Goal: Transaction & Acquisition: Purchase product/service

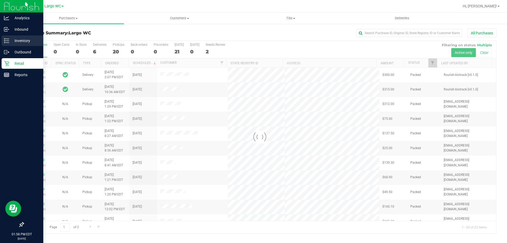
click at [6, 41] on icon at bounding box center [6, 40] width 5 height 5
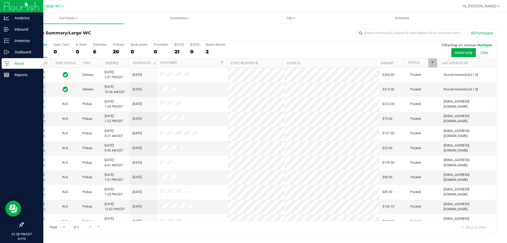
click at [7, 63] on icon at bounding box center [6, 63] width 5 height 5
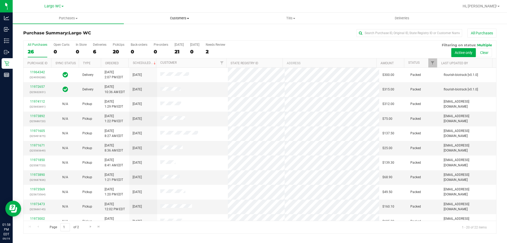
click at [183, 20] on span "Customers" at bounding box center [179, 18] width 111 height 5
click at [153, 33] on span "All customers" at bounding box center [143, 32] width 38 height 4
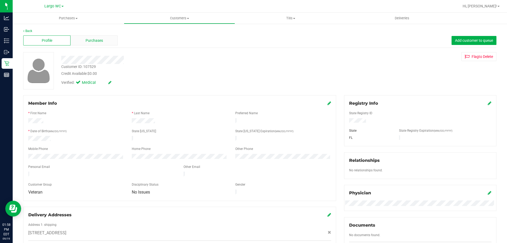
click at [92, 39] on span "Purchases" at bounding box center [94, 41] width 17 height 6
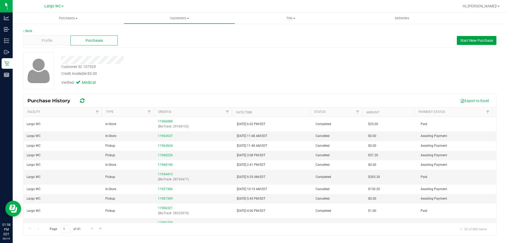
click at [478, 42] on span "Start New Purchase" at bounding box center [477, 40] width 33 height 4
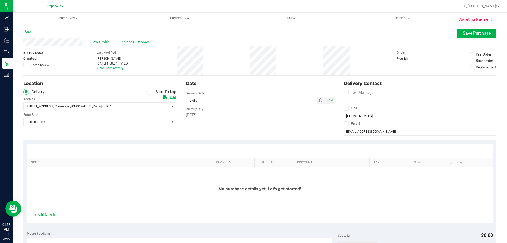
click at [152, 94] on label "Store Pickup" at bounding box center [161, 92] width 29 height 6
click at [0, 0] on input "Store Pickup" at bounding box center [0, 0] width 0 height 0
click at [145, 107] on span "Select Store" at bounding box center [97, 106] width 146 height 7
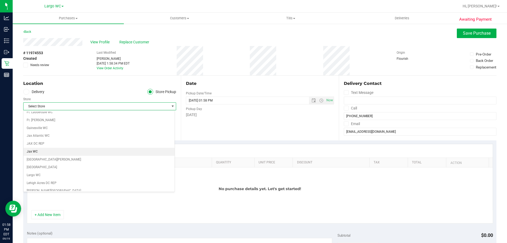
scroll to position [106, 0]
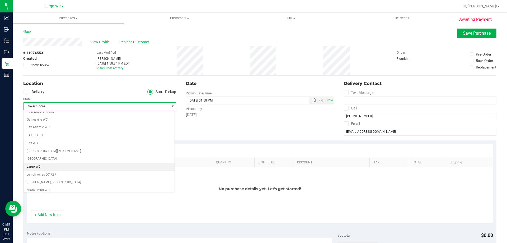
click at [41, 167] on li "Largo WC" at bounding box center [99, 167] width 151 height 8
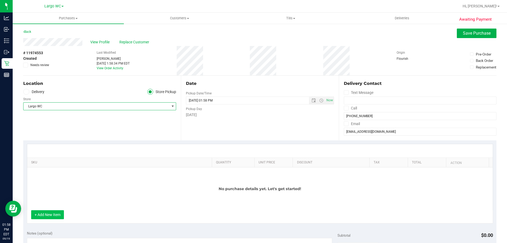
click at [56, 212] on button "+ Add New Item" at bounding box center [47, 214] width 33 height 9
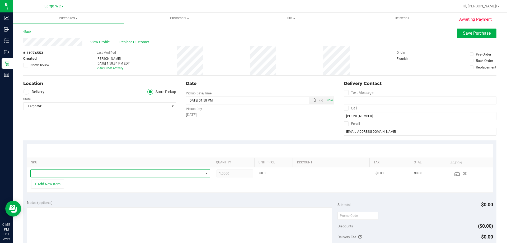
click at [70, 176] on span "NO DATA FOUND" at bounding box center [117, 173] width 173 height 7
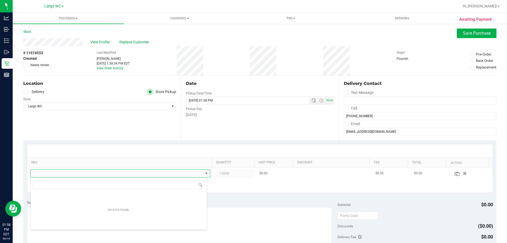
scroll to position [8, 175]
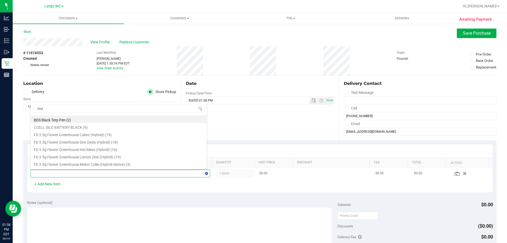
type input "mule"
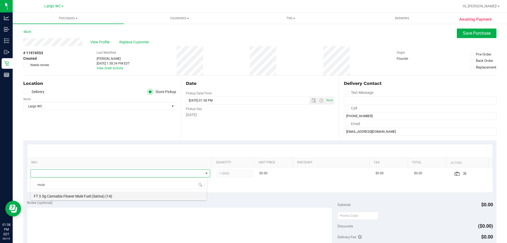
click at [77, 196] on li "FT 3.5g Cannabis Flower Mule Fuel (Sativa) (14)" at bounding box center [119, 195] width 176 height 7
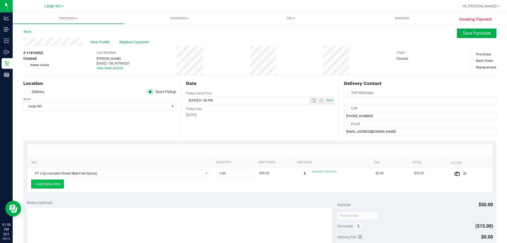
click at [56, 186] on button "+ Add New Item" at bounding box center [47, 183] width 33 height 9
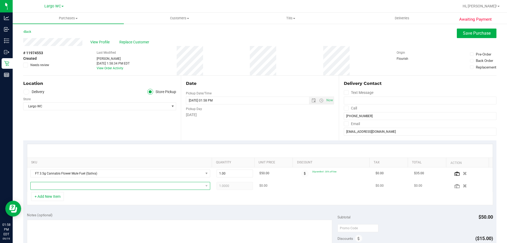
click at [58, 184] on span "NO DATA FOUND" at bounding box center [117, 185] width 173 height 7
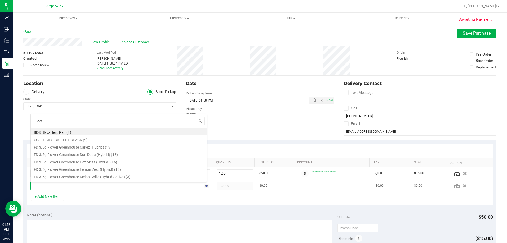
type input "octo"
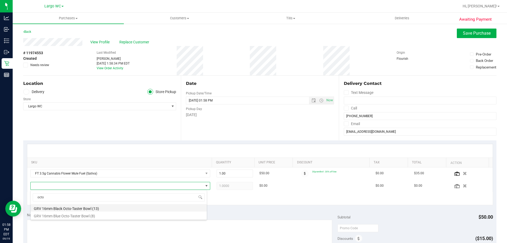
click at [66, 209] on li "GRV 16mm Black Octo-Taster Bowl (13)" at bounding box center [119, 207] width 176 height 7
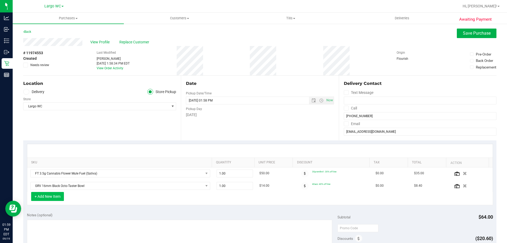
click at [60, 196] on button "+ Add New Item" at bounding box center [47, 196] width 33 height 9
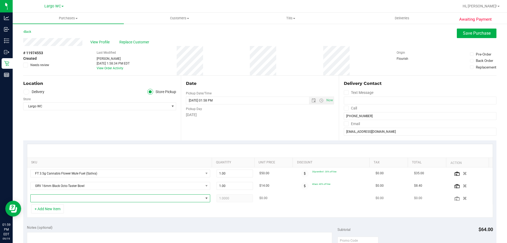
click at [62, 198] on span "NO DATA FOUND" at bounding box center [117, 198] width 173 height 7
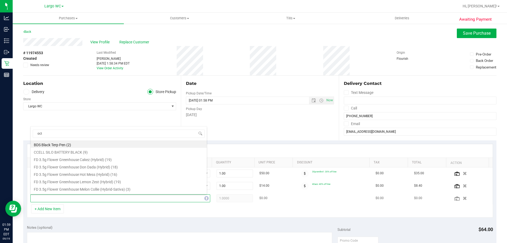
type input "octo"
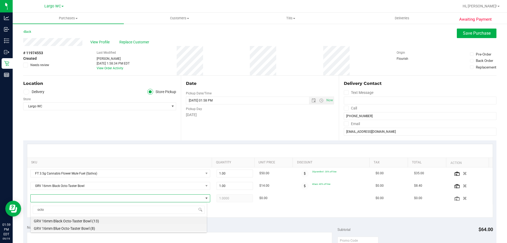
click at [71, 229] on li "GRV 16mm Blue Octo-Taster Bowl (8)" at bounding box center [119, 227] width 176 height 7
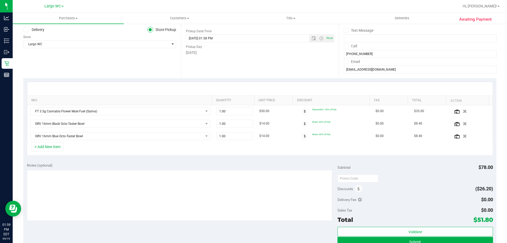
scroll to position [79, 0]
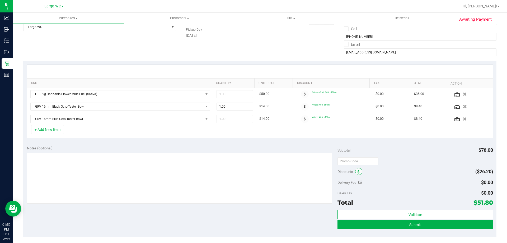
click at [356, 172] on span at bounding box center [359, 171] width 7 height 7
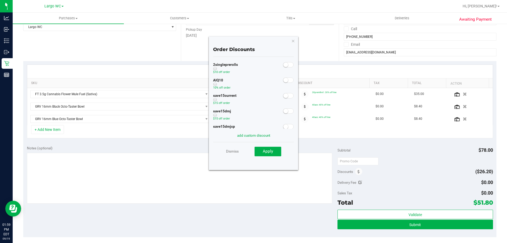
click at [285, 81] on span at bounding box center [288, 79] width 11 height 5
click at [272, 154] on span "Apply" at bounding box center [268, 151] width 10 height 5
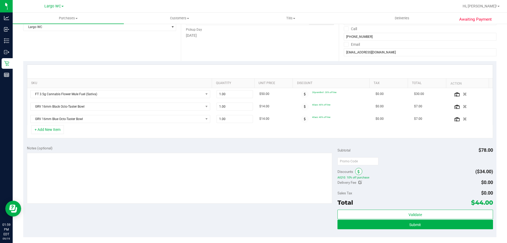
click at [358, 173] on icon at bounding box center [359, 172] width 2 height 4
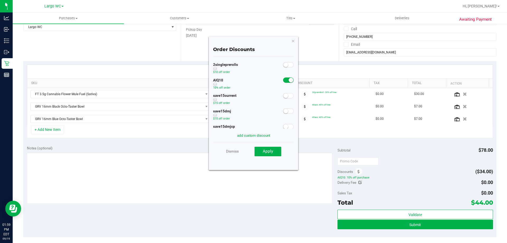
click at [289, 80] on small at bounding box center [291, 80] width 5 height 5
click at [293, 39] on icon "button" at bounding box center [294, 41] width 4 height 6
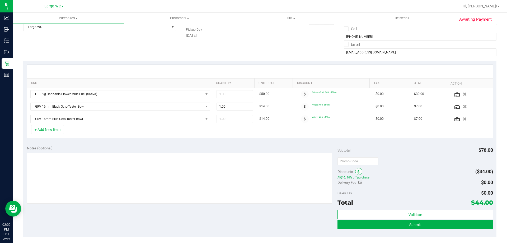
click at [359, 170] on span at bounding box center [359, 171] width 7 height 7
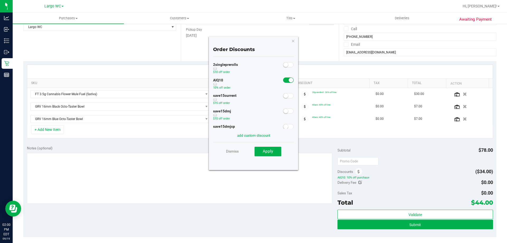
click at [287, 77] on div at bounding box center [288, 79] width 11 height 7
click at [289, 81] on small at bounding box center [291, 80] width 5 height 5
click at [273, 150] on span "Apply" at bounding box center [268, 151] width 10 height 5
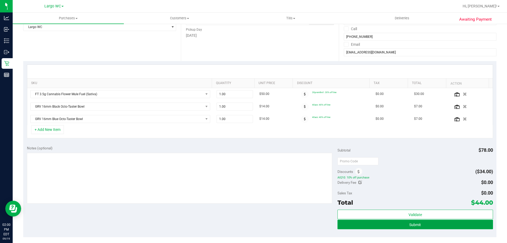
click at [420, 225] on button "Submit" at bounding box center [415, 225] width 155 height 10
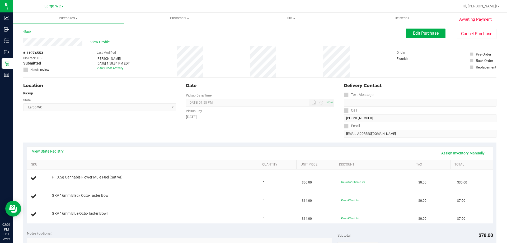
click at [103, 41] on span "View Profile" at bounding box center [100, 42] width 21 height 6
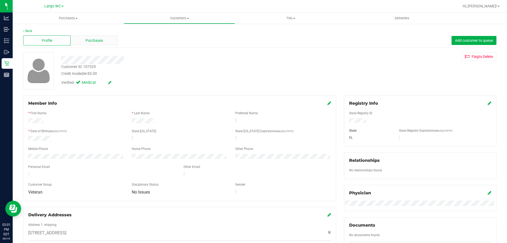
click at [87, 43] on span "Purchases" at bounding box center [94, 41] width 17 height 6
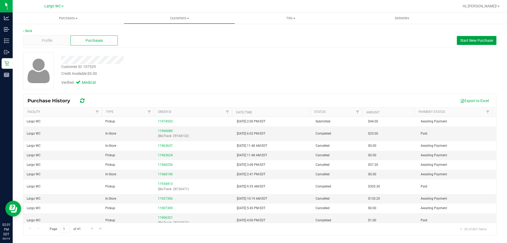
click at [474, 43] on button "Start New Purchase" at bounding box center [477, 40] width 40 height 9
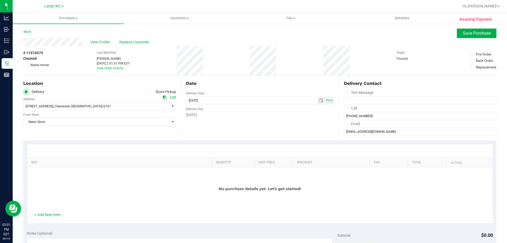
click at [147, 92] on span at bounding box center [150, 92] width 6 height 6
click at [0, 0] on input "Store Pickup" at bounding box center [0, 0] width 0 height 0
click at [72, 107] on span "Select Store" at bounding box center [97, 106] width 146 height 7
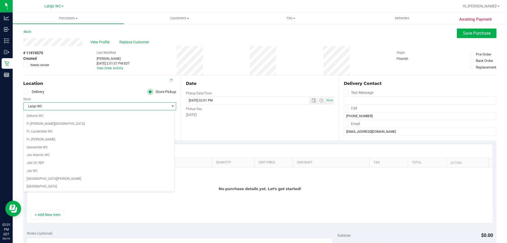
scroll to position [86, 0]
click at [72, 107] on span "Largo WC" at bounding box center [97, 106] width 146 height 7
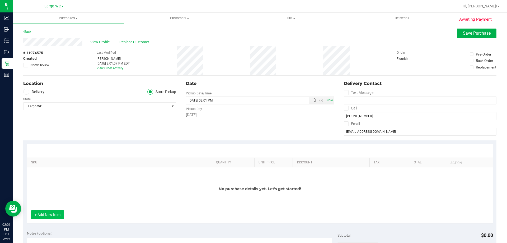
click at [52, 215] on button "+ Add New Item" at bounding box center [47, 214] width 33 height 9
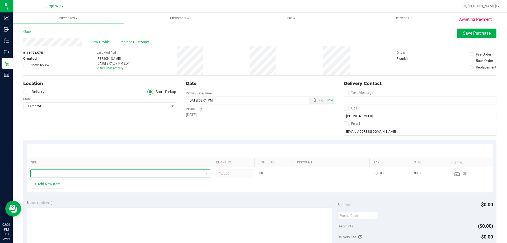
click at [67, 174] on span "NO DATA FOUND" at bounding box center [117, 173] width 173 height 7
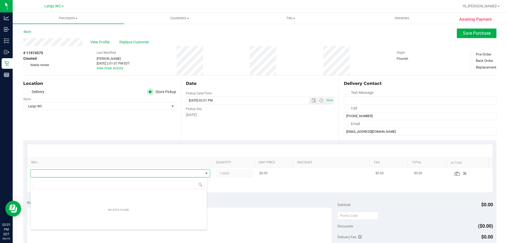
scroll to position [8, 175]
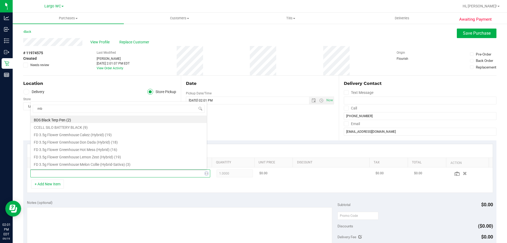
type input "mbl"
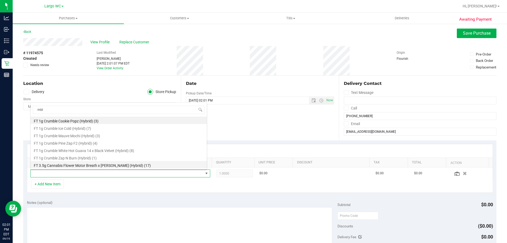
click at [69, 166] on li "FT 3.5g Cannabis Flower Motor Breath x [PERSON_NAME] (Hybrid) (17)" at bounding box center [119, 164] width 176 height 7
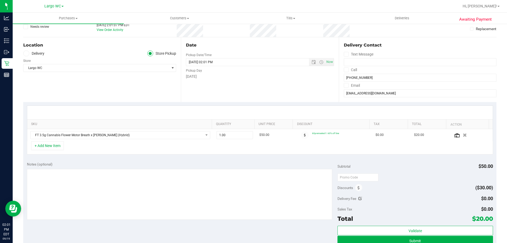
scroll to position [132, 0]
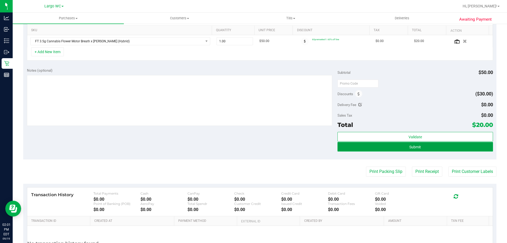
click at [423, 146] on button "Submit" at bounding box center [415, 147] width 155 height 10
